Goal: Task Accomplishment & Management: Manage account settings

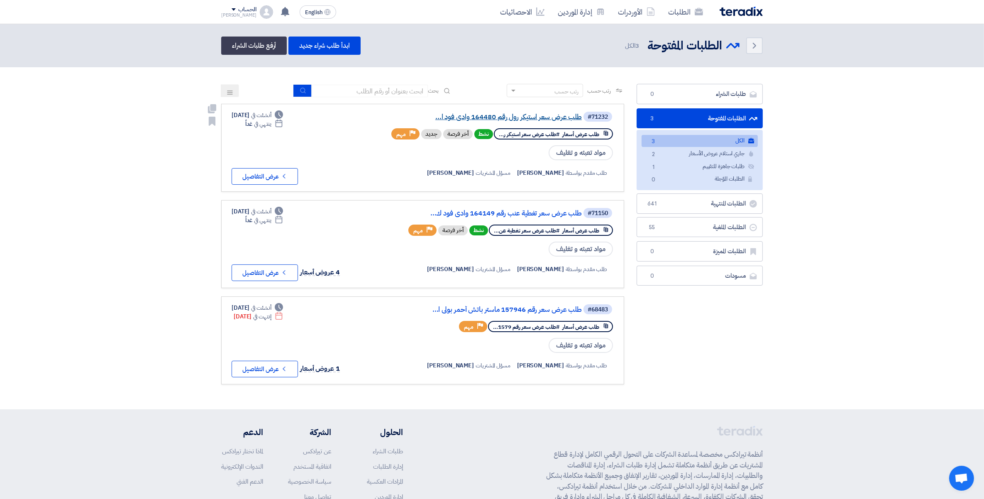
drag, startPoint x: 0, startPoint y: 0, endPoint x: 556, endPoint y: 115, distance: 567.2
click at [556, 115] on link "طلب عرض سعر استيكر رول رقم 164480 وادى فود ا..." at bounding box center [499, 116] width 166 height 7
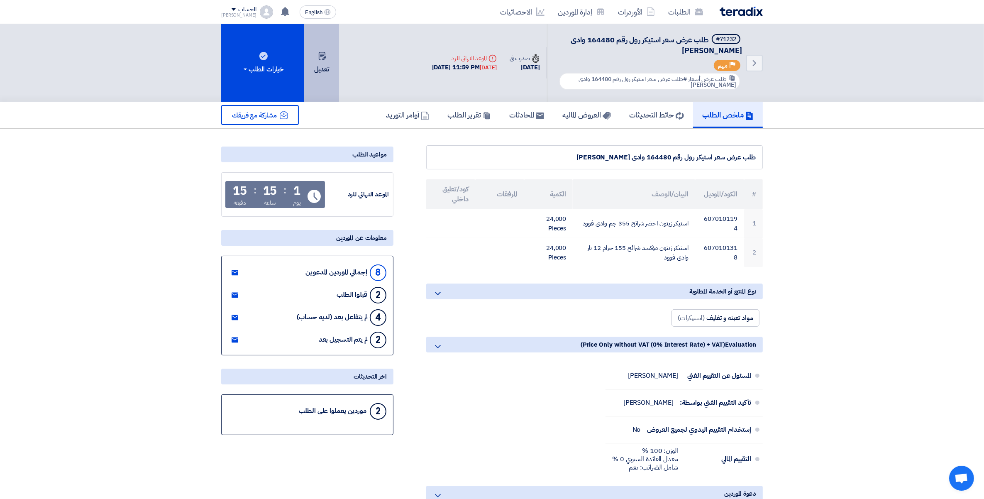
click at [333, 68] on button "تعديل" at bounding box center [321, 63] width 35 height 78
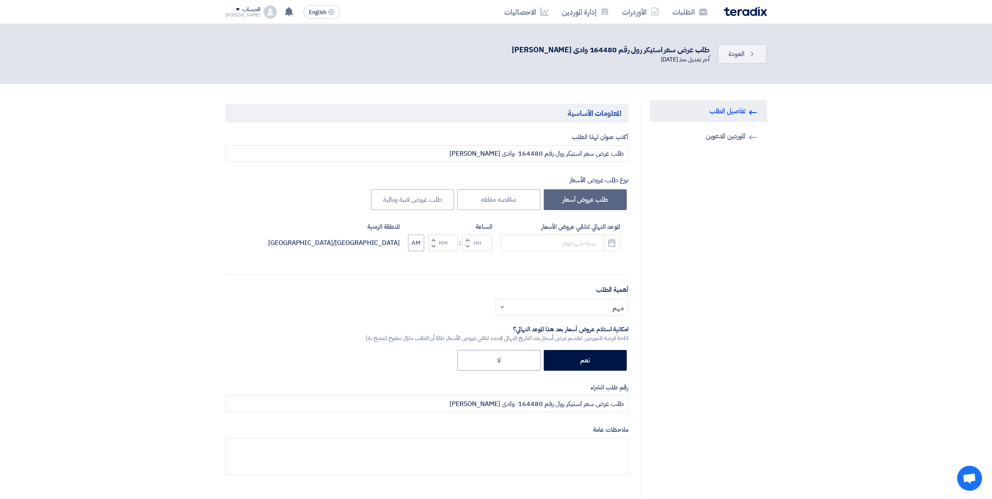
type input "[DATE]"
type input "11"
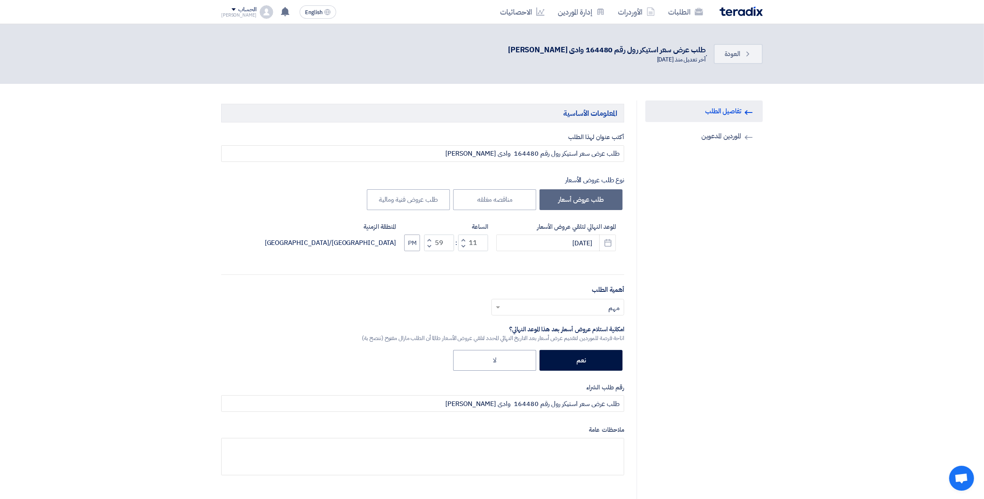
click at [430, 246] on span "button" at bounding box center [429, 246] width 3 height 6
type input "56"
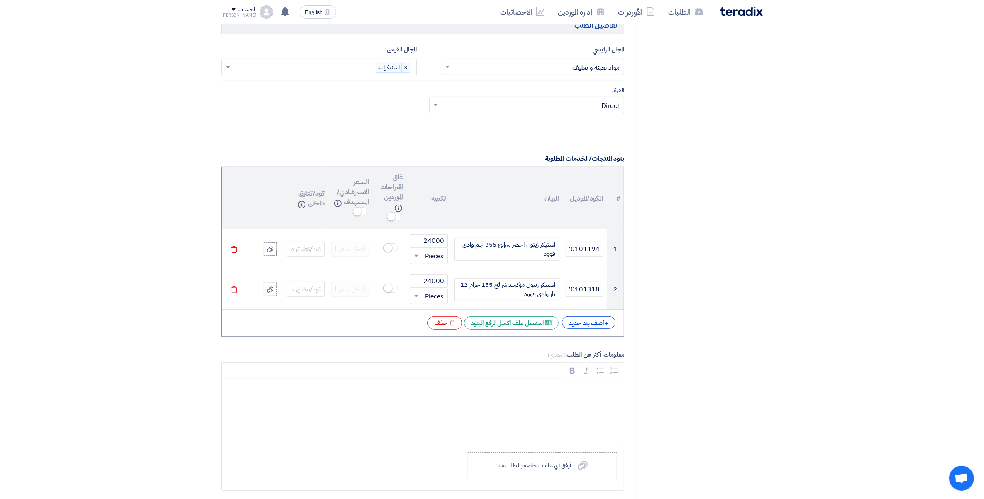
scroll to position [571, 0]
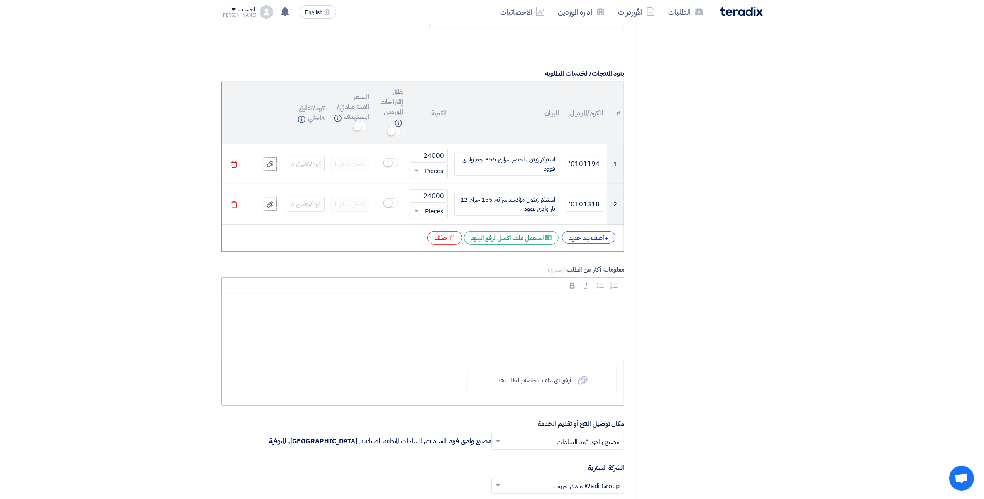
click at [580, 322] on div "Rich Text Editor, main" at bounding box center [423, 327] width 402 height 66
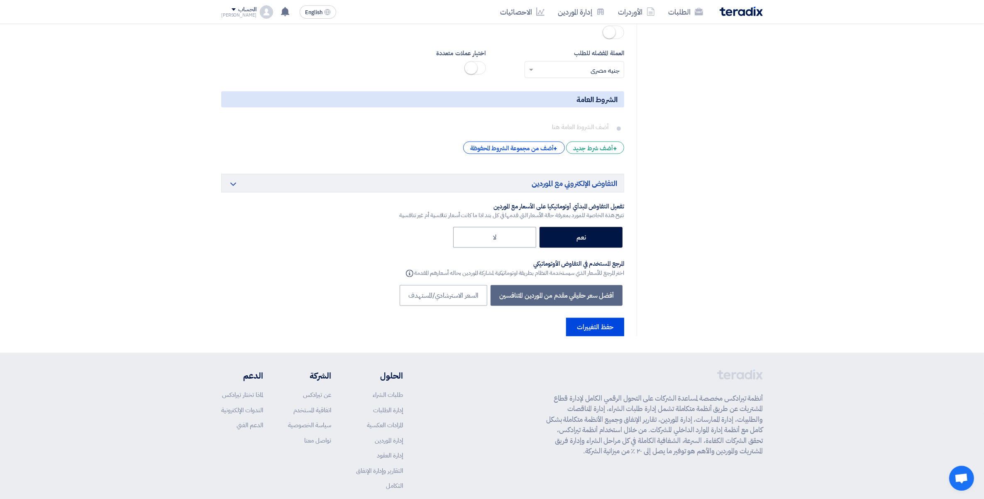
scroll to position [1302, 0]
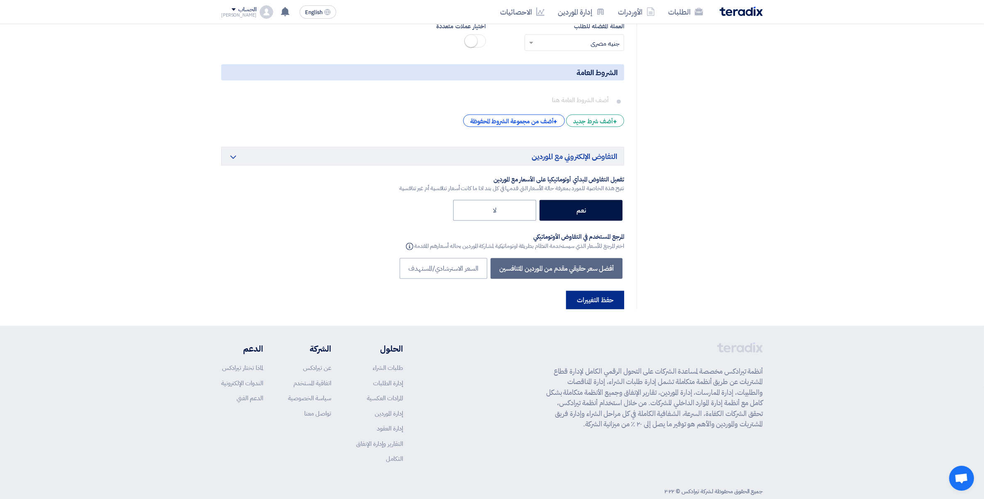
click at [591, 291] on button "حفظ التغييرات" at bounding box center [595, 300] width 58 height 18
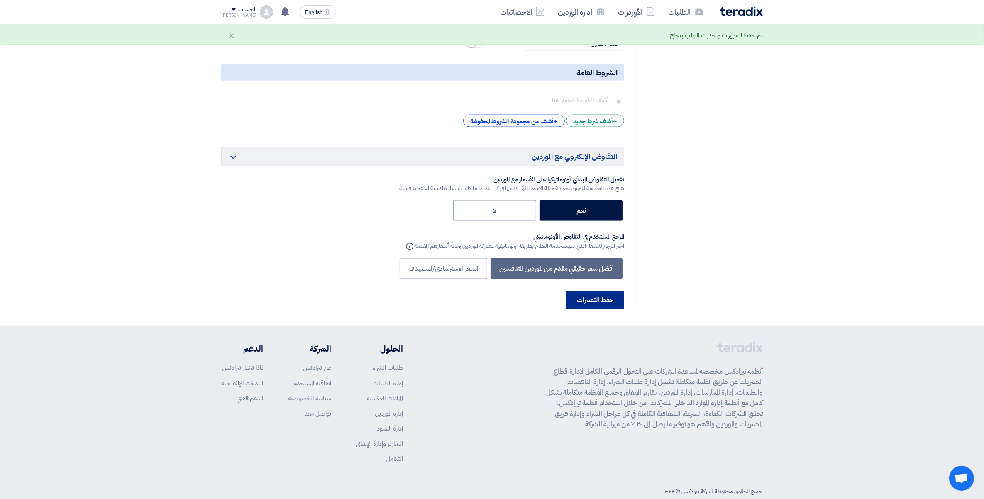
scroll to position [0, 0]
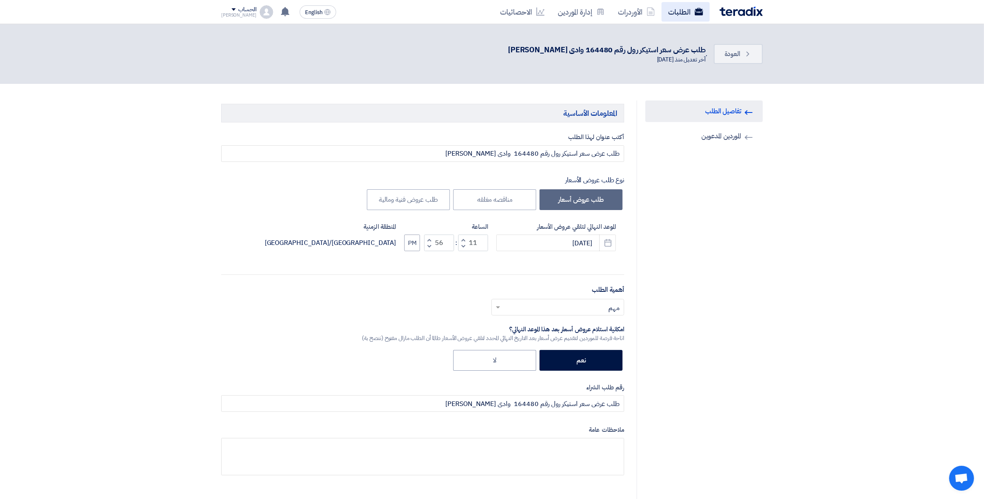
click at [681, 11] on link "الطلبات" at bounding box center [686, 12] width 48 height 20
